Goal: Task Accomplishment & Management: Use online tool/utility

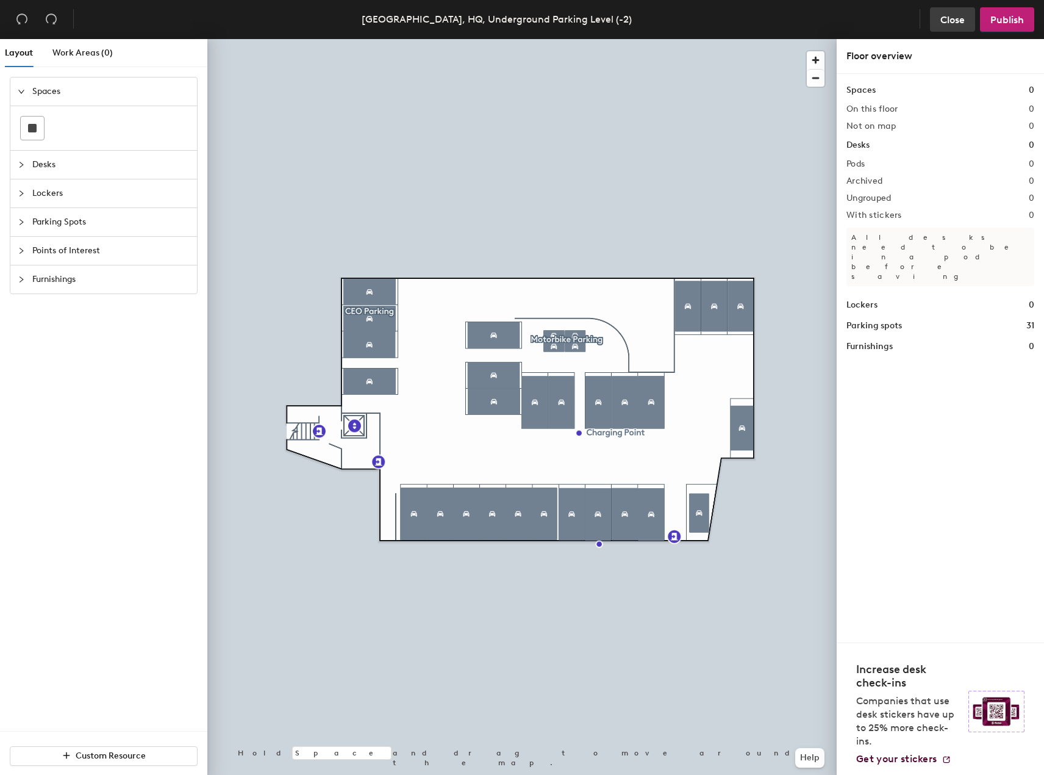
click at [940, 17] on button "Close" at bounding box center [952, 19] width 45 height 24
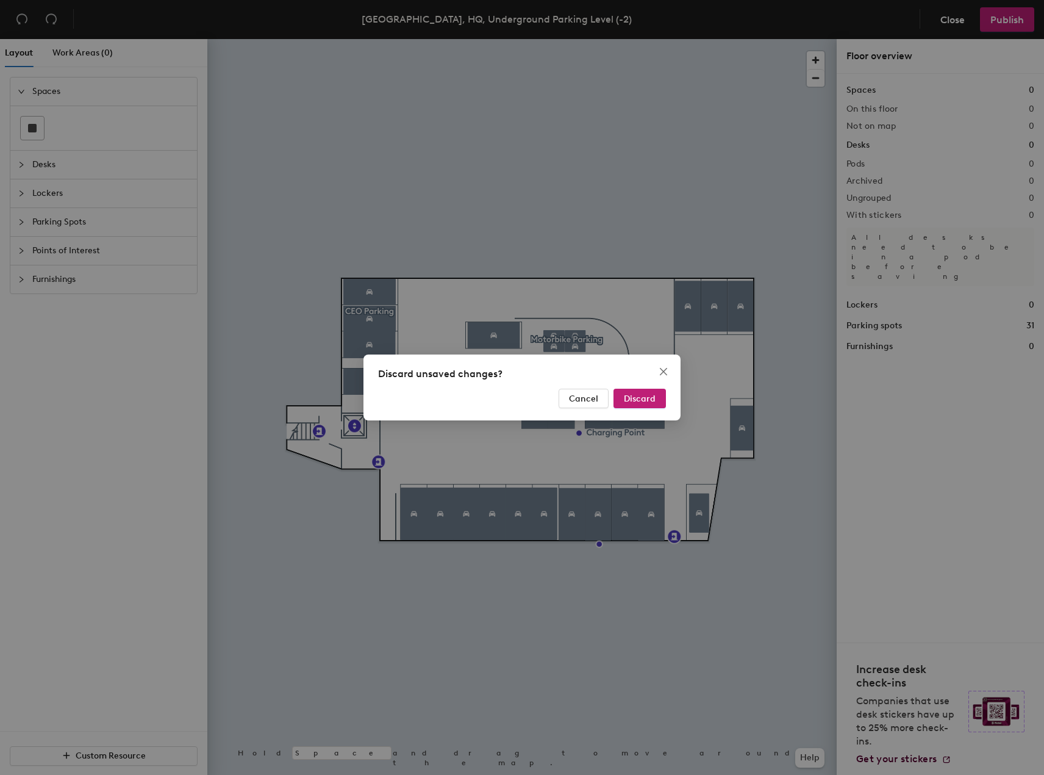
click at [647, 387] on div "Discard unsaved changes? Cancel Discard" at bounding box center [522, 387] width 317 height 66
click at [636, 402] on span "Discard" at bounding box center [640, 399] width 32 height 10
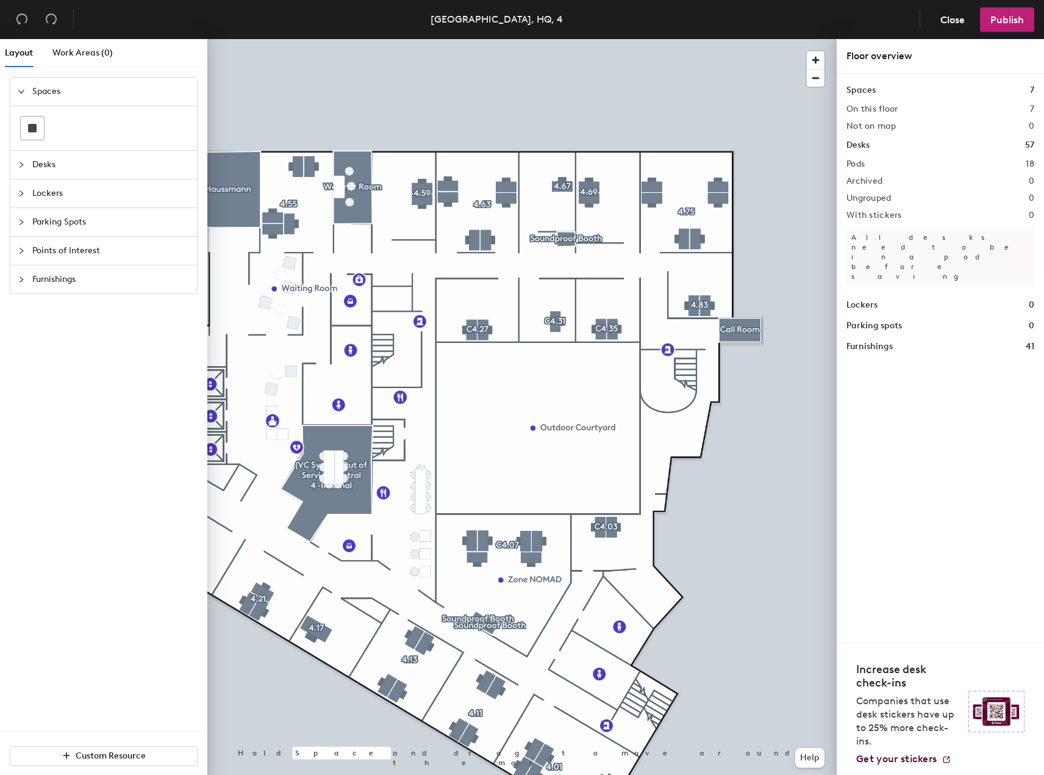
click at [520, 15] on div "Paris, HQ, 4" at bounding box center [497, 19] width 132 height 15
click at [929, 18] on div "Close Publish" at bounding box center [975, 19] width 120 height 24
click at [945, 20] on span "Close" at bounding box center [953, 20] width 24 height 12
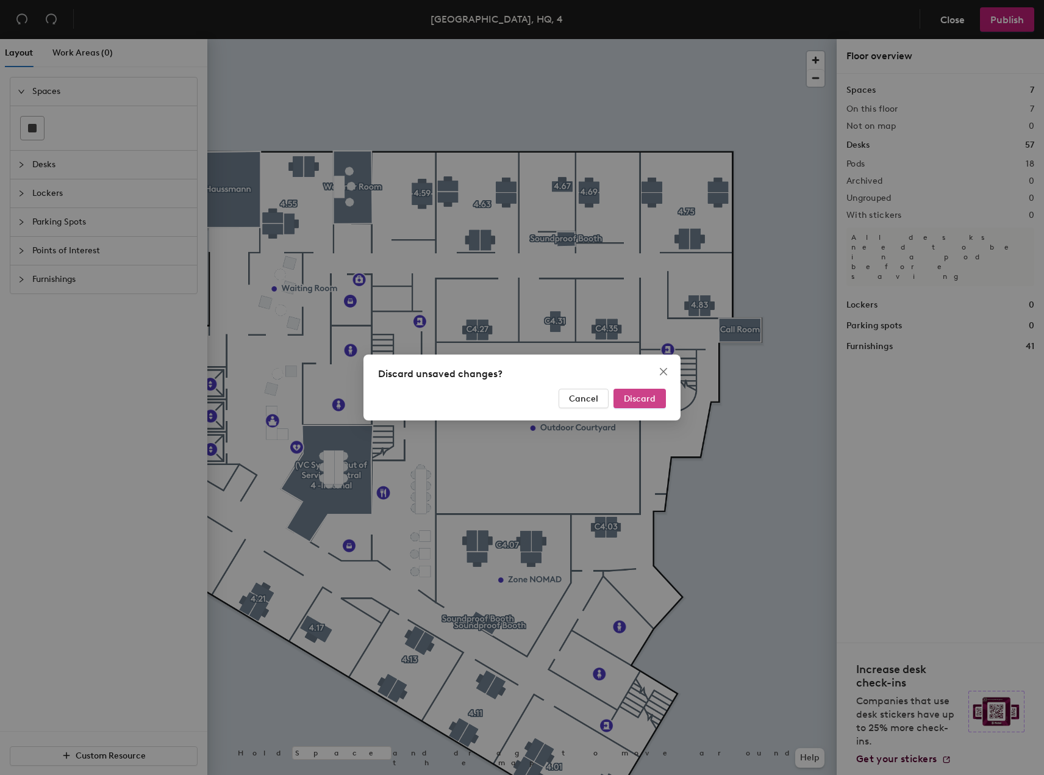
click at [639, 397] on span "Discard" at bounding box center [640, 399] width 32 height 10
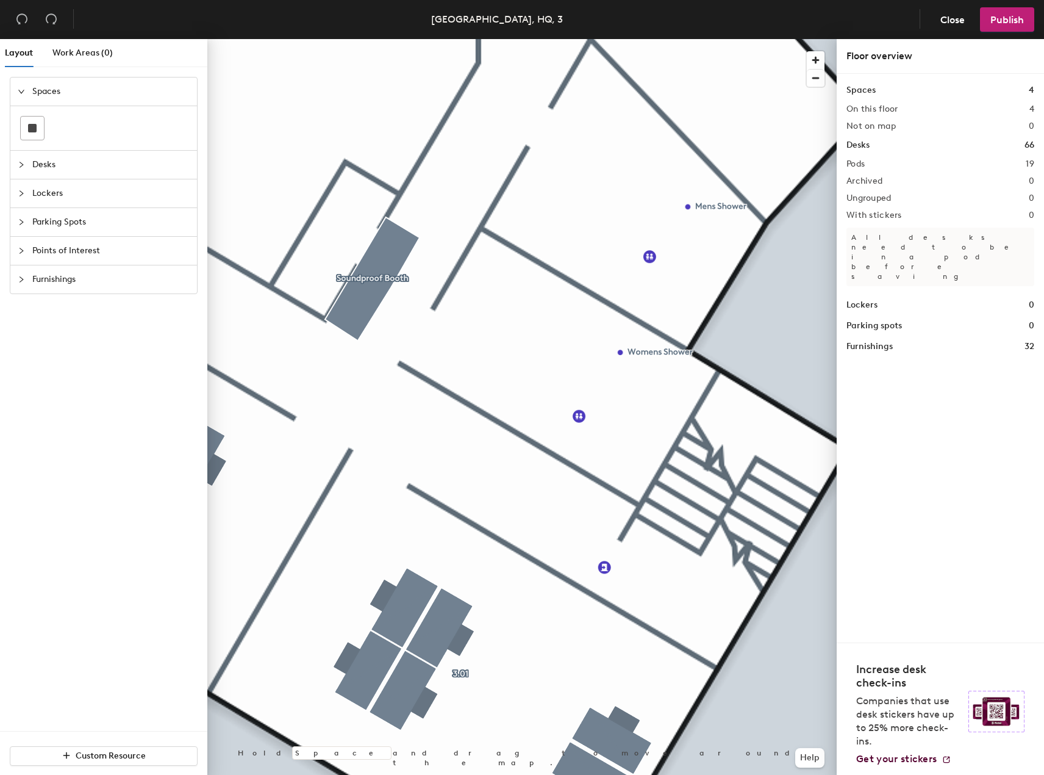
click at [63, 190] on span "Lockers" at bounding box center [110, 193] width 157 height 28
click at [35, 186] on rect at bounding box center [32, 185] width 9 height 9
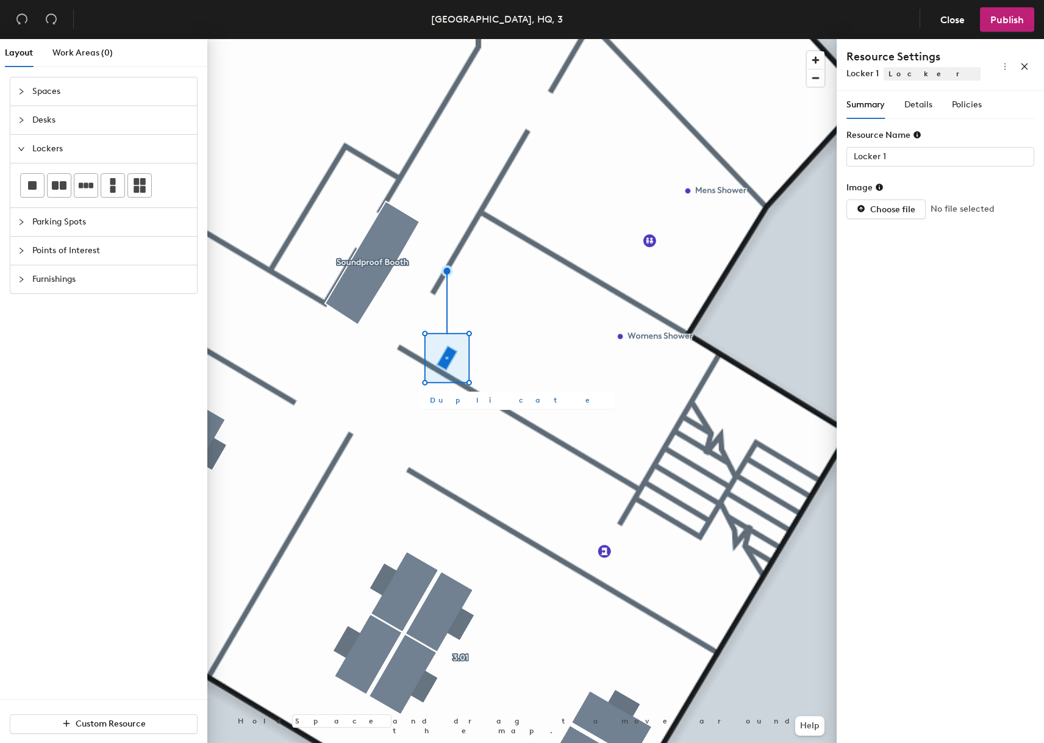
click at [454, 402] on span "Duplicate" at bounding box center [517, 400] width 175 height 11
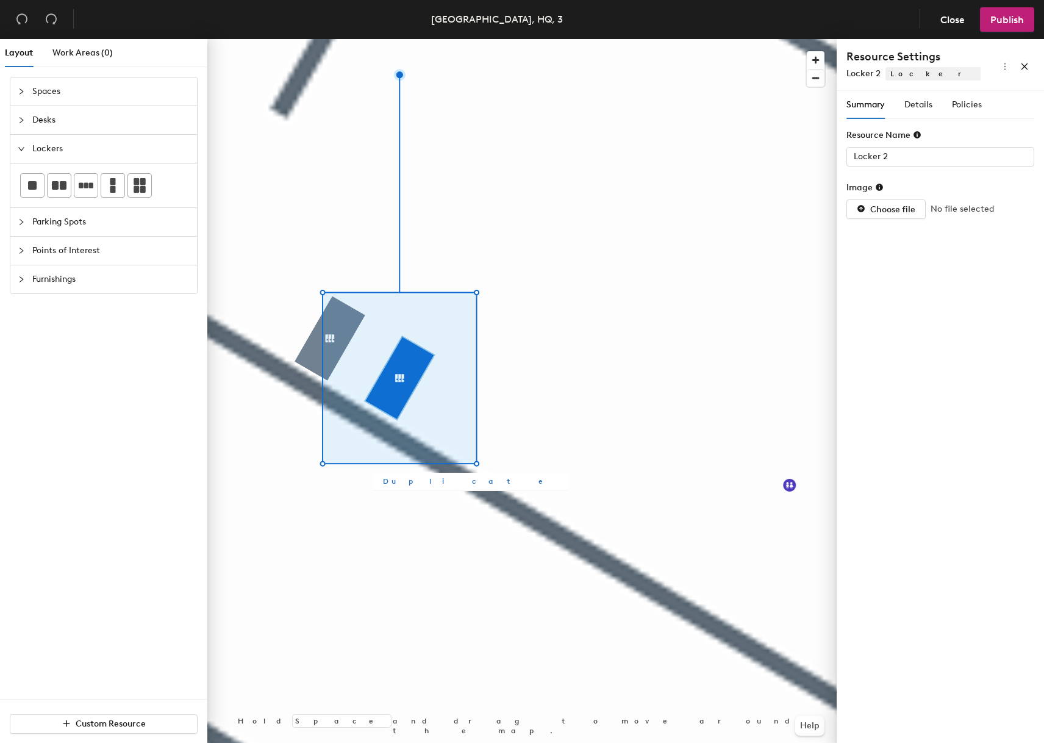
click at [404, 482] on span "Duplicate" at bounding box center [470, 481] width 175 height 11
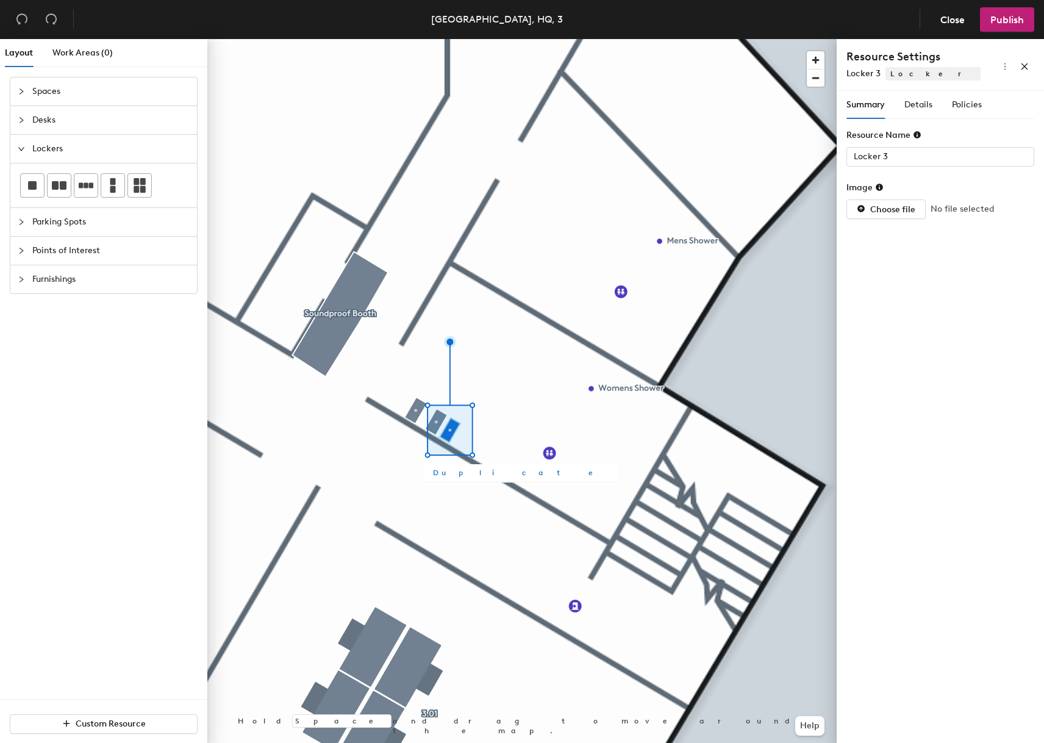
click at [457, 478] on span "Duplicate" at bounding box center [520, 472] width 175 height 11
type input "Locker 4"
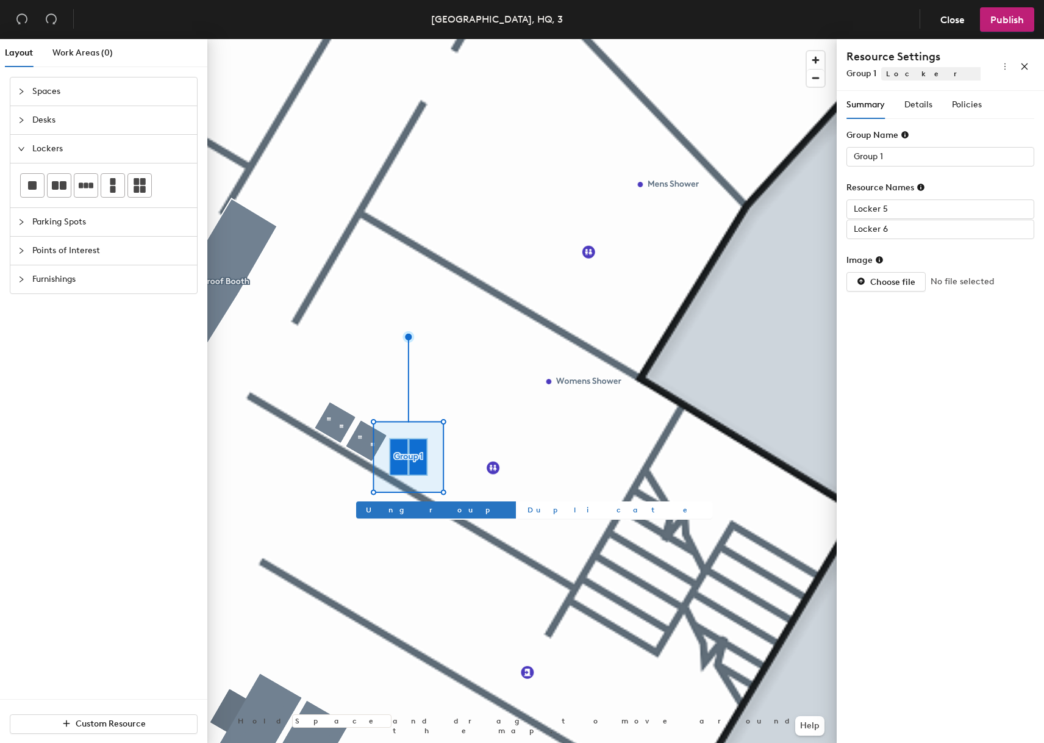
click at [528, 511] on span "Duplicate" at bounding box center [615, 510] width 175 height 11
type input "Group 3"
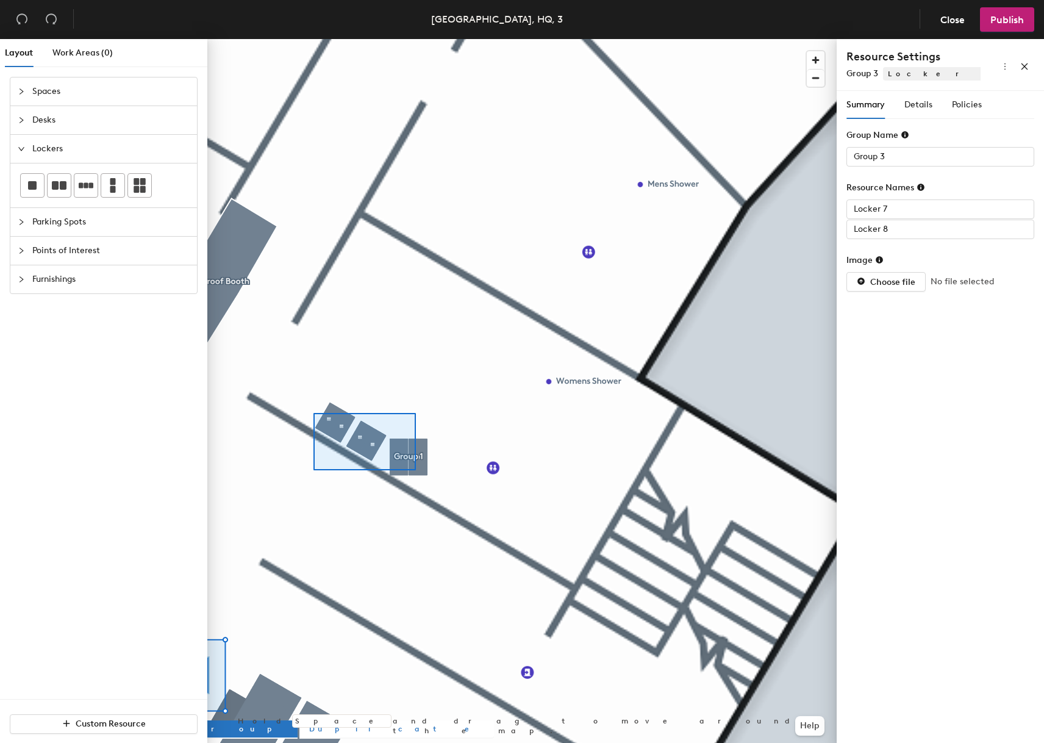
click at [313, 39] on div at bounding box center [522, 39] width 630 height 0
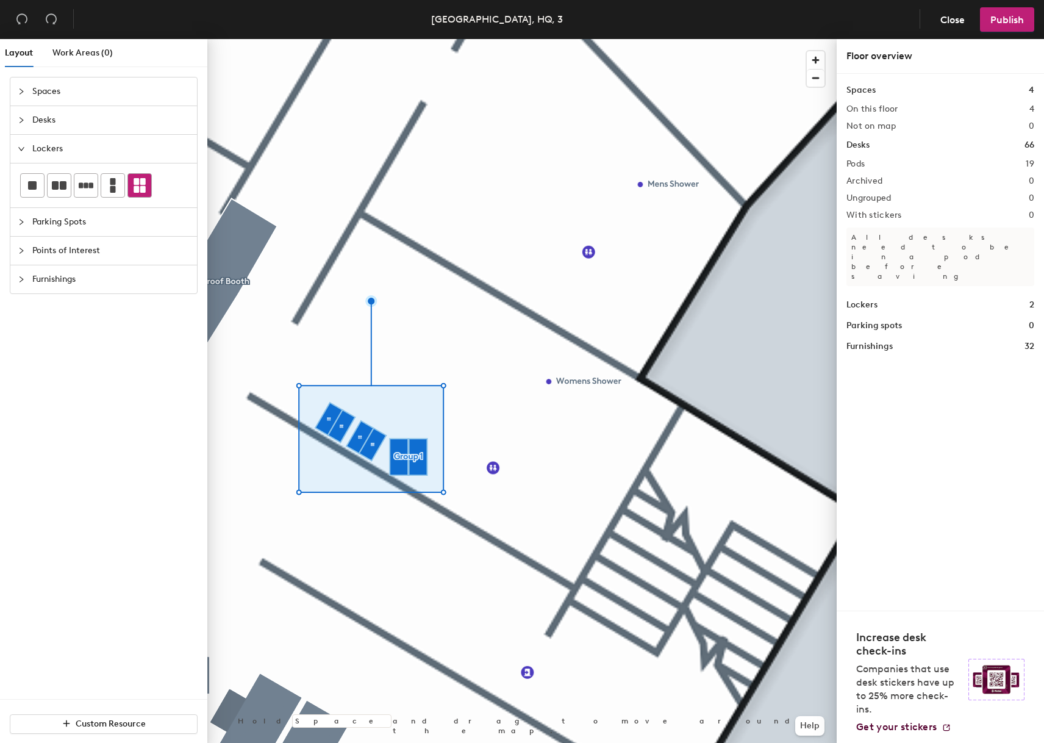
click at [148, 179] on div at bounding box center [139, 185] width 23 height 23
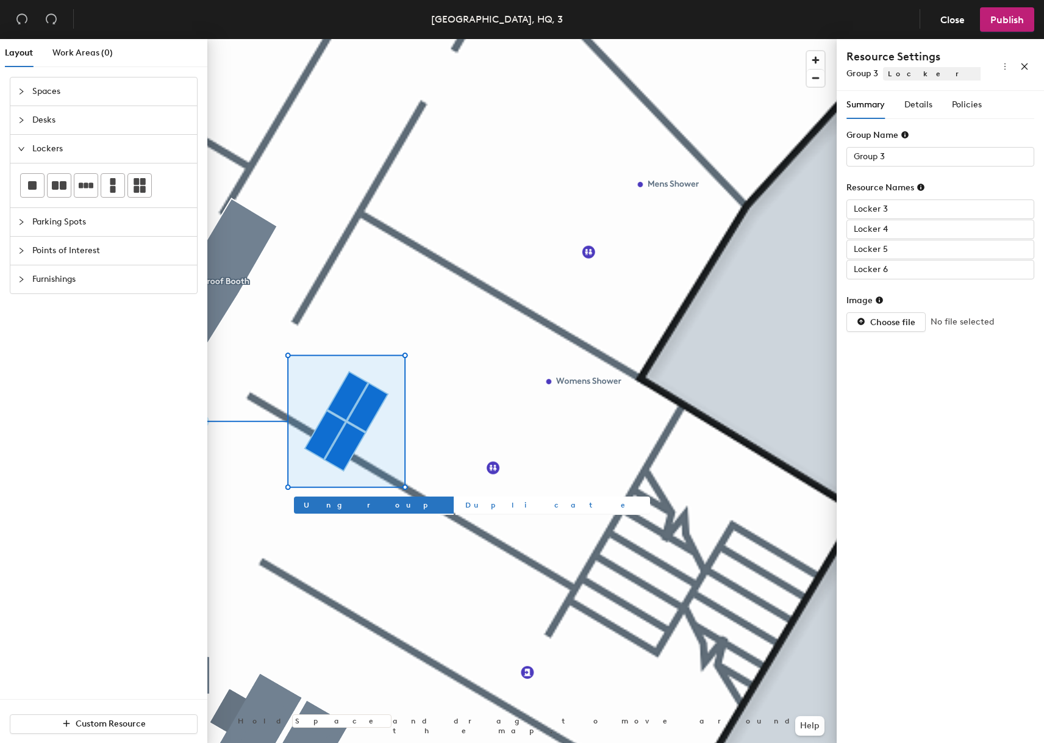
click at [466, 505] on span "Duplicate" at bounding box center [553, 505] width 175 height 11
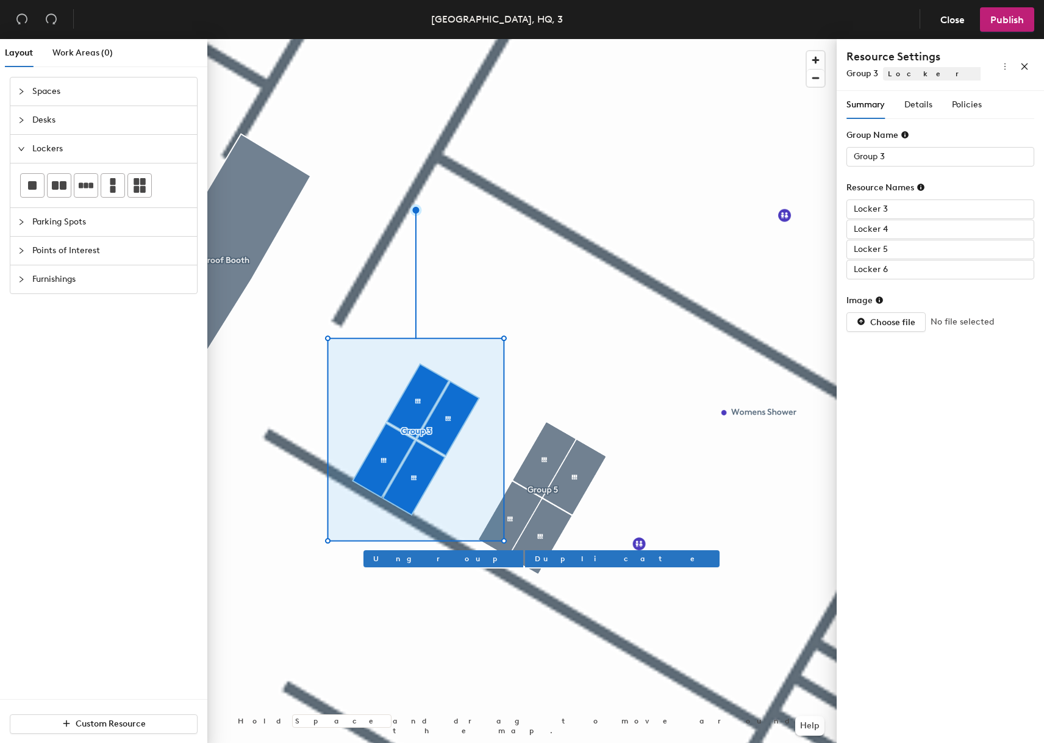
type input "Group 5"
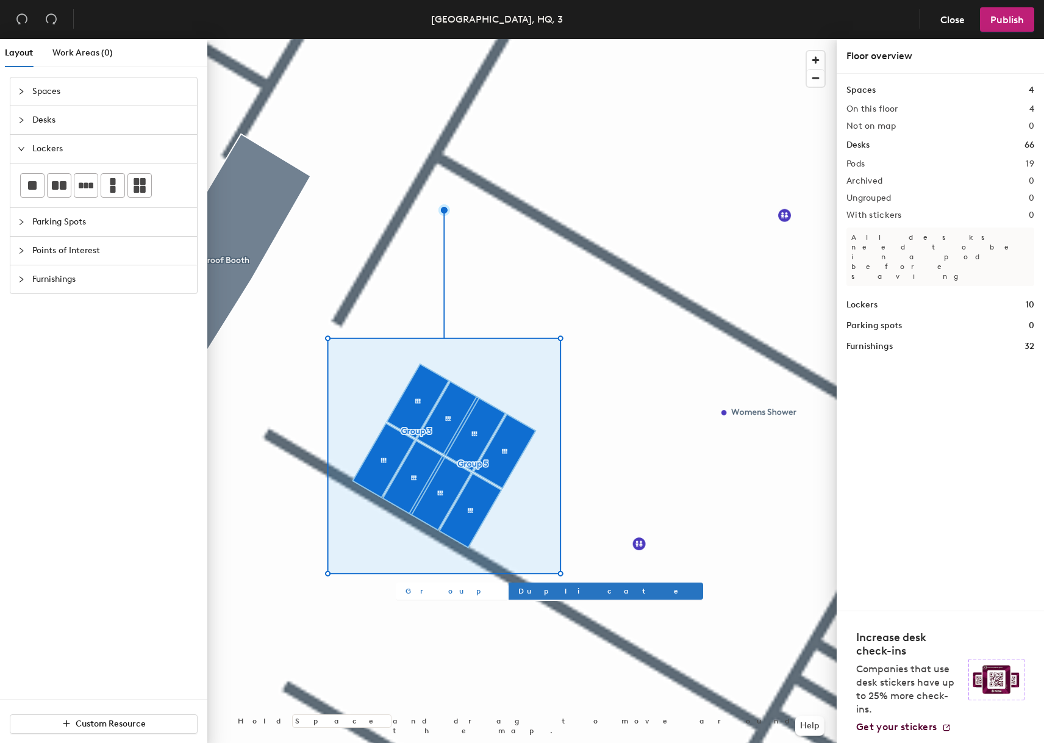
click at [409, 592] on span "Group" at bounding box center [452, 591] width 92 height 11
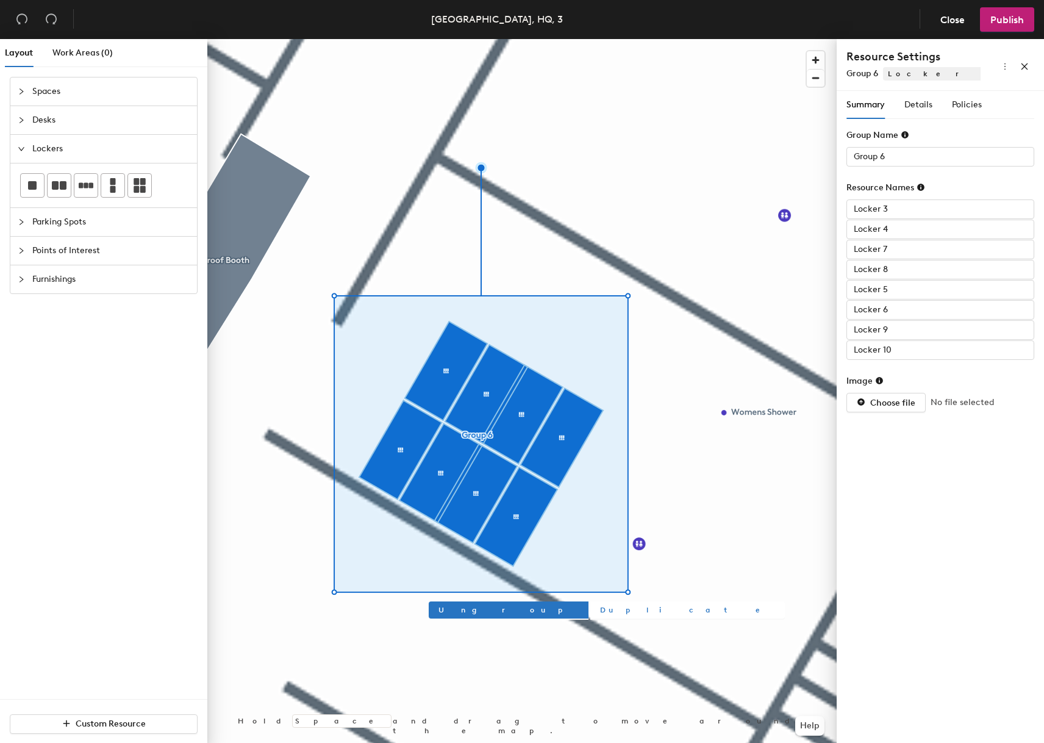
click at [600, 614] on span "Duplicate" at bounding box center [687, 610] width 175 height 11
type input "Group 7"
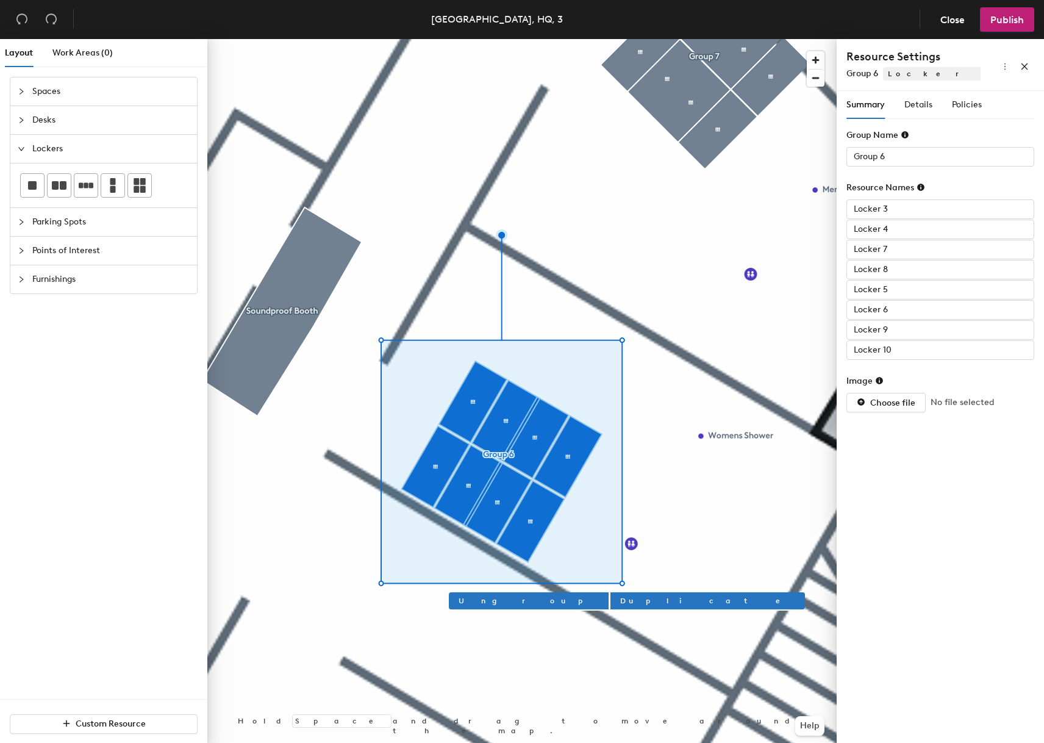
click at [588, 39] on div at bounding box center [522, 39] width 630 height 0
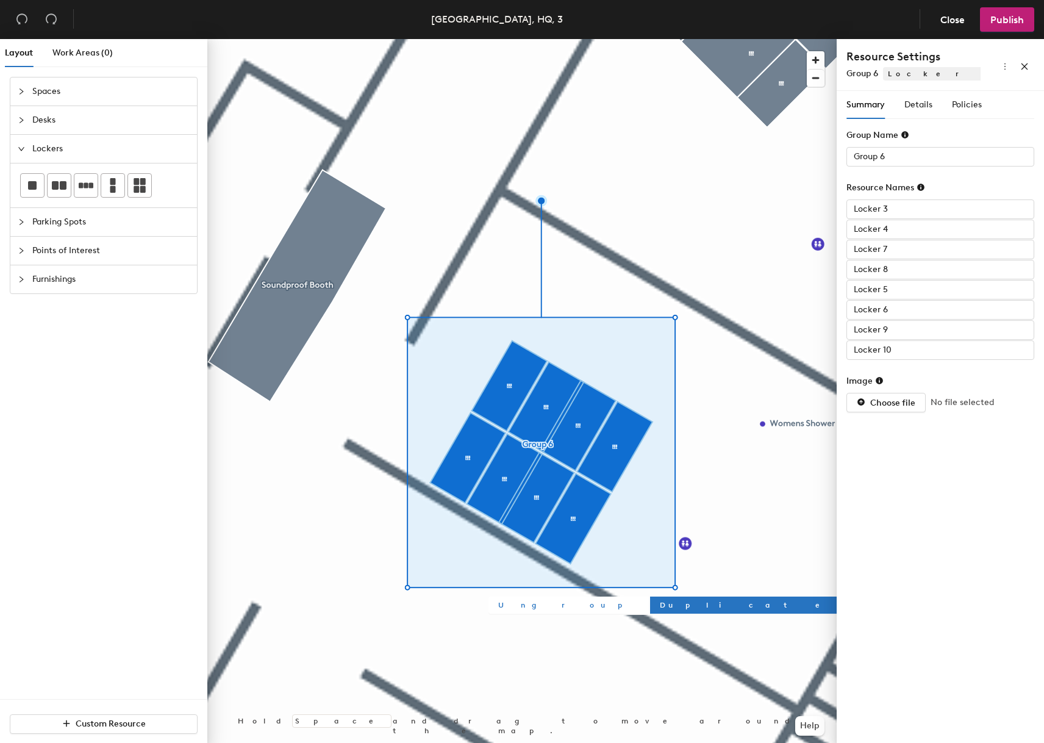
click at [513, 608] on span "Ungroup" at bounding box center [568, 605] width 140 height 11
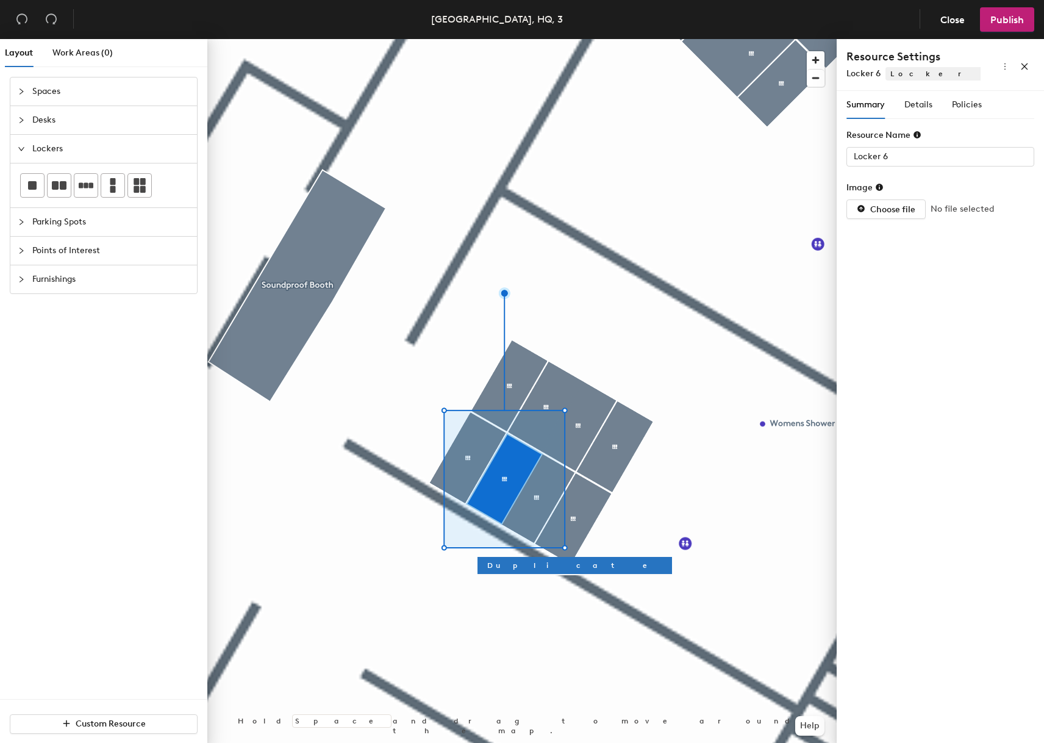
type input "Locker 4"
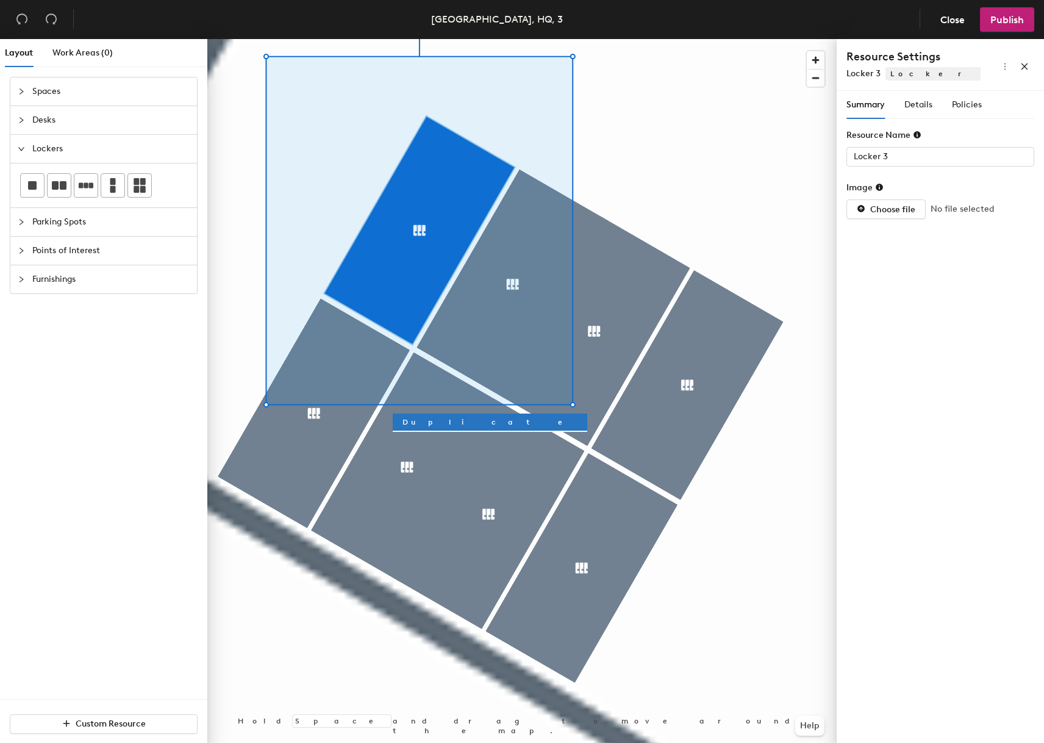
click at [618, 39] on div at bounding box center [522, 39] width 630 height 0
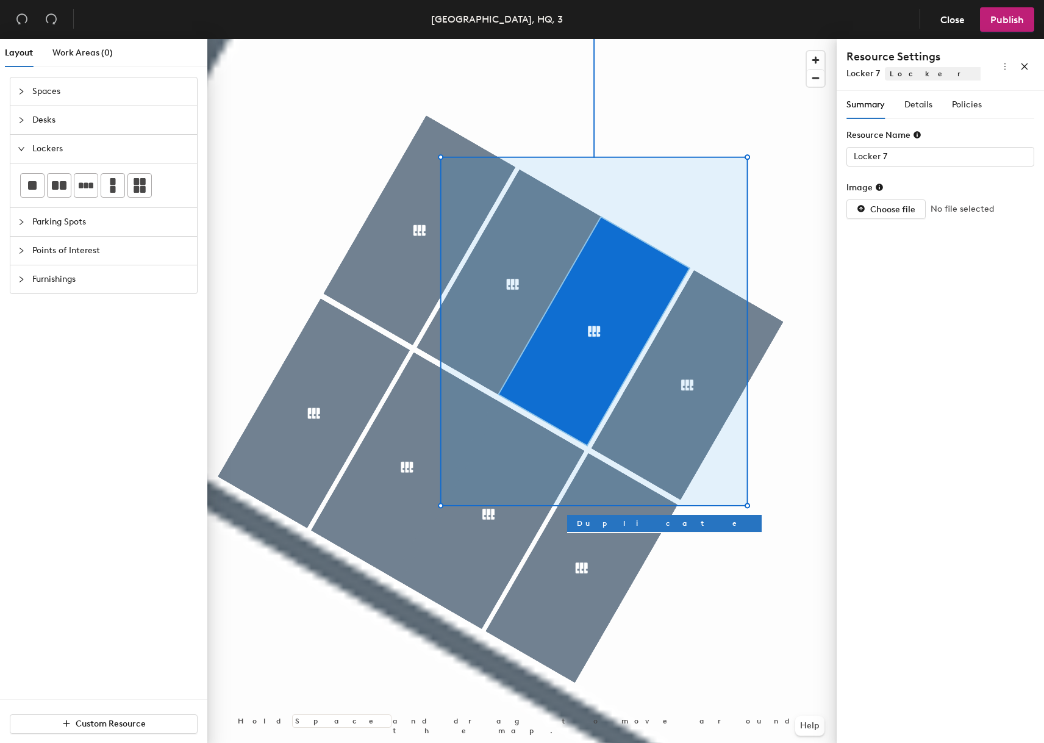
type input "Locker 4"
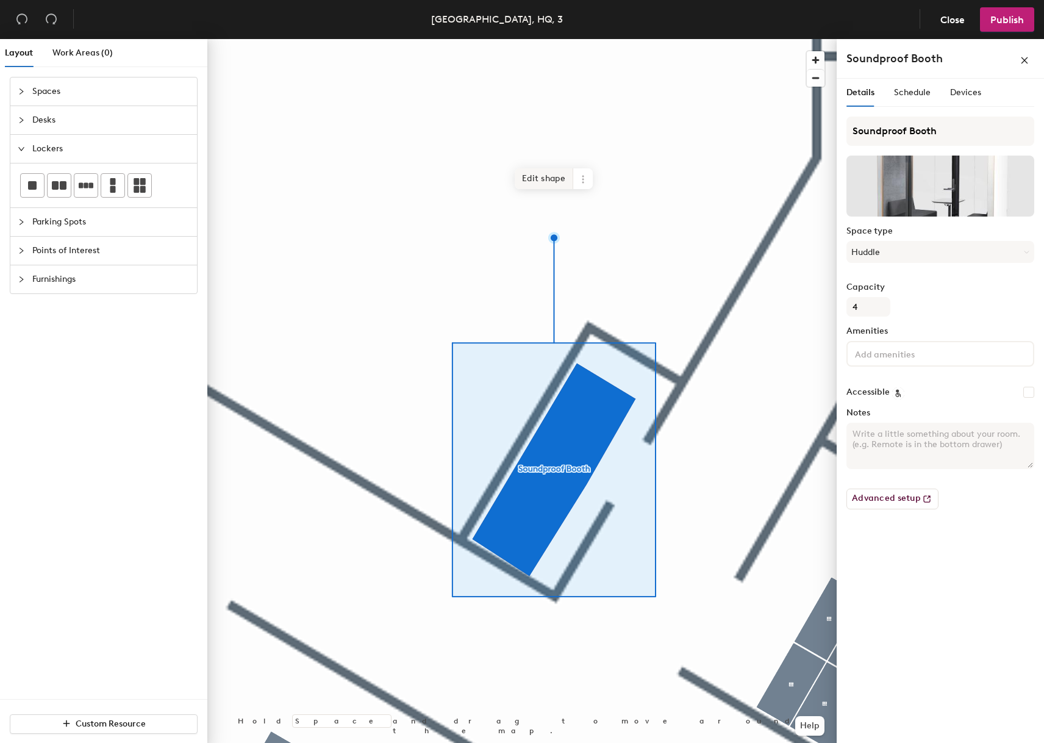
click at [541, 181] on span "Edit shape" at bounding box center [544, 178] width 59 height 21
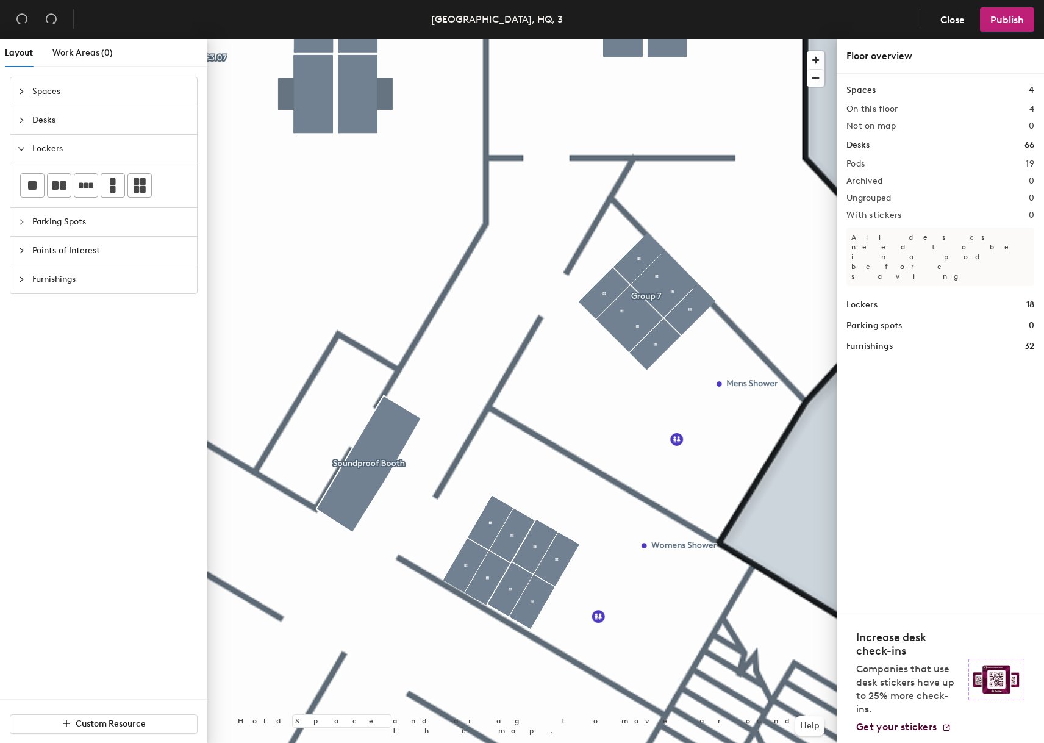
click at [78, 282] on span "Furnishings" at bounding box center [110, 279] width 157 height 28
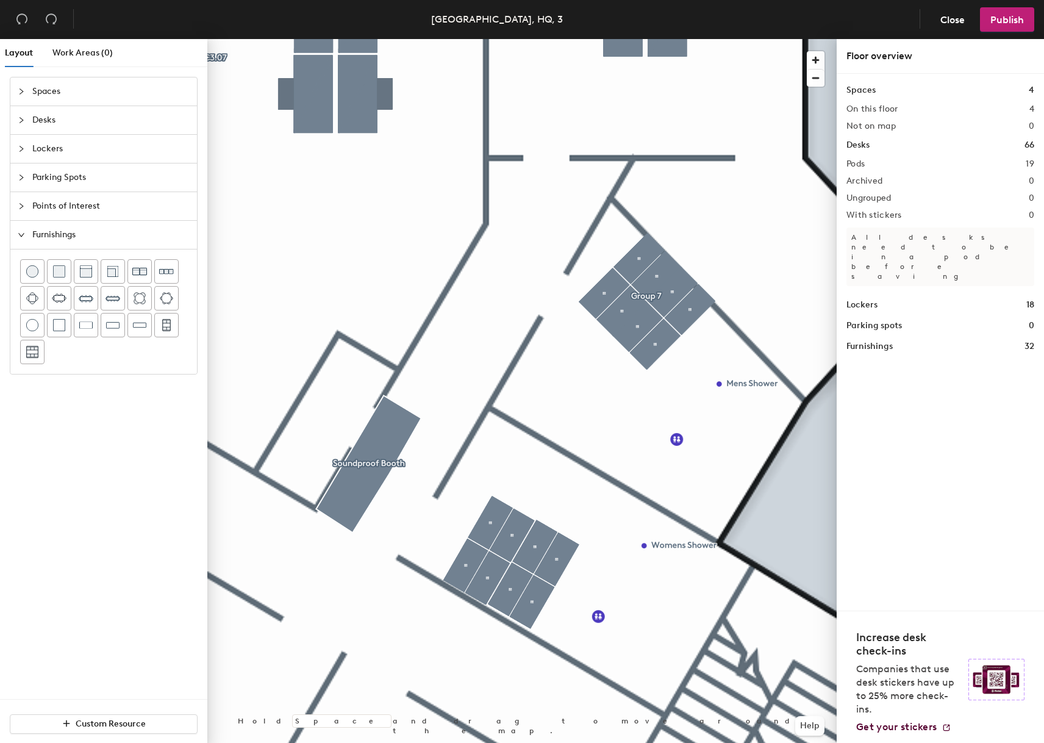
click at [81, 204] on span "Points of Interest" at bounding box center [110, 206] width 157 height 28
